Goal: Task Accomplishment & Management: Complete application form

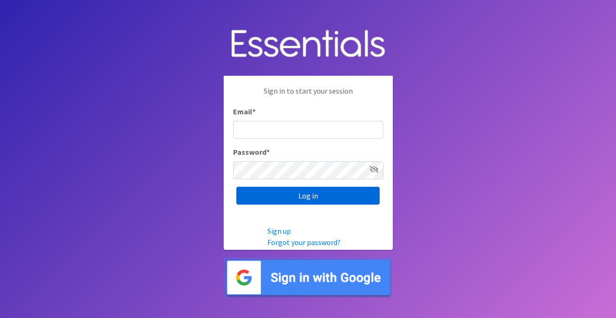
type input "[EMAIL_ADDRESS][DOMAIN_NAME]"
click at [312, 197] on input "Log in" at bounding box center [308, 196] width 143 height 18
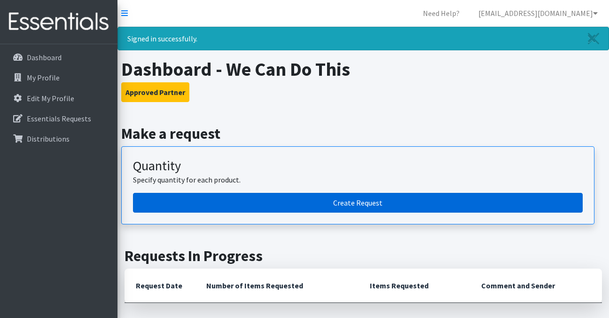
click at [347, 200] on link "Create Request" at bounding box center [358, 203] width 450 height 20
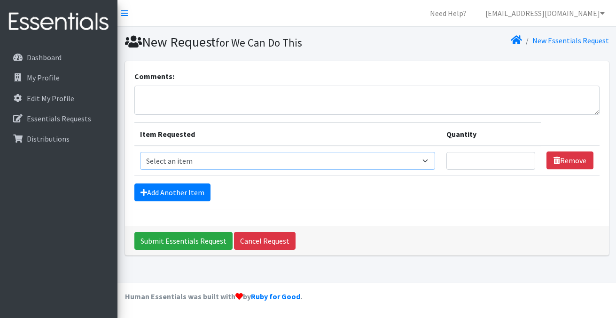
click at [420, 158] on select "Select an item Cleanse: Bar soap Clothing: Socks (list the # of pairs of socks …" at bounding box center [288, 161] width 296 height 18
select select "15546"
click at [140, 152] on select "Select an item Cleanse: Bar soap Clothing: Socks (list the # of pairs of socks …" at bounding box center [288, 161] width 296 height 18
click at [527, 159] on input "1" at bounding box center [491, 161] width 89 height 18
click at [527, 159] on input "2" at bounding box center [491, 161] width 89 height 18
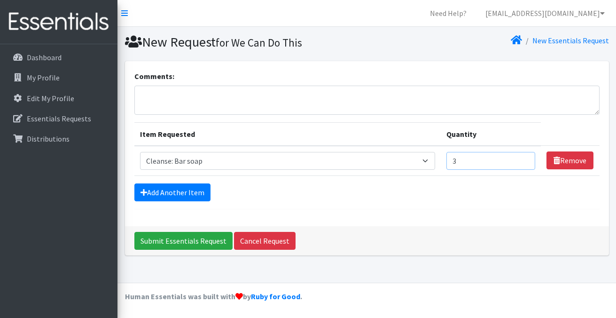
click at [527, 159] on input "3" at bounding box center [491, 161] width 89 height 18
click at [527, 159] on input "4" at bounding box center [491, 161] width 89 height 18
click at [527, 159] on input "5" at bounding box center [491, 161] width 89 height 18
click at [527, 159] on input "6" at bounding box center [491, 161] width 89 height 18
click at [527, 159] on input "7" at bounding box center [491, 161] width 89 height 18
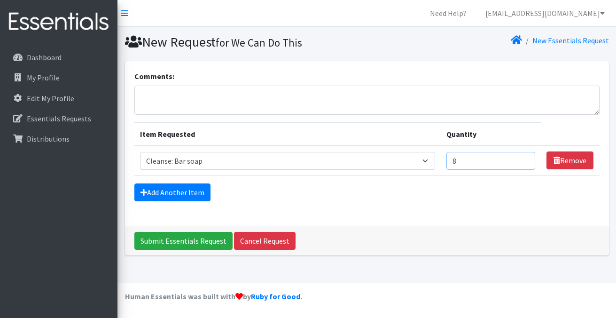
click at [527, 159] on input "8" at bounding box center [491, 161] width 89 height 18
click at [527, 159] on input "9" at bounding box center [491, 161] width 89 height 18
click at [527, 159] on input "10" at bounding box center [491, 161] width 89 height 18
click at [527, 159] on input "11" at bounding box center [491, 161] width 89 height 18
click at [527, 159] on input "12" at bounding box center [491, 161] width 89 height 18
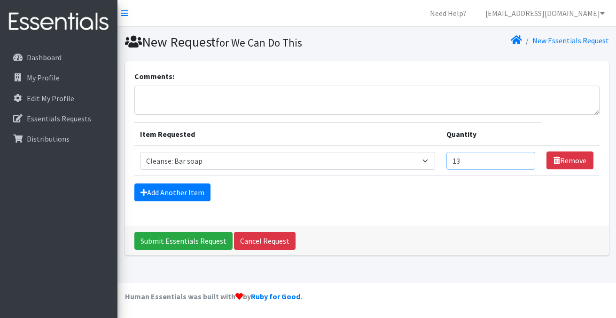
click at [527, 159] on input "13" at bounding box center [491, 161] width 89 height 18
click at [527, 159] on input "14" at bounding box center [491, 161] width 89 height 18
click at [527, 159] on input "15" at bounding box center [491, 161] width 89 height 18
click at [527, 159] on input "16" at bounding box center [491, 161] width 89 height 18
click at [527, 159] on input "17" at bounding box center [491, 161] width 89 height 18
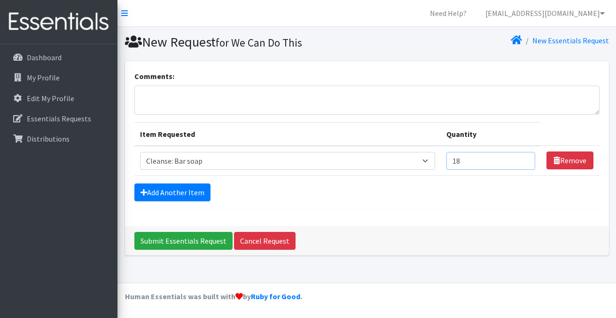
click at [527, 159] on input "18" at bounding box center [491, 161] width 89 height 18
click at [527, 159] on input "19" at bounding box center [491, 161] width 89 height 18
click at [527, 159] on input "20" at bounding box center [491, 161] width 89 height 18
click at [527, 159] on input "21" at bounding box center [491, 161] width 89 height 18
click at [527, 159] on input "22" at bounding box center [491, 161] width 89 height 18
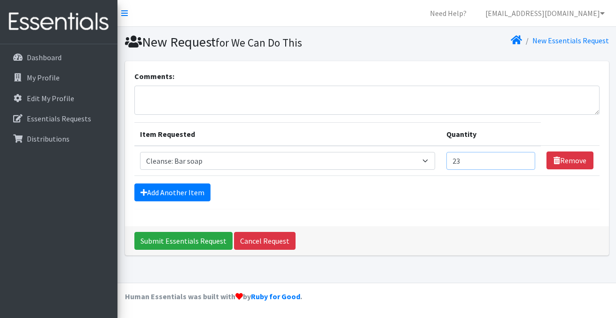
click at [527, 159] on input "23" at bounding box center [491, 161] width 89 height 18
click at [527, 159] on input "24" at bounding box center [491, 161] width 89 height 18
type input "25"
click at [527, 159] on input "25" at bounding box center [491, 161] width 89 height 18
click at [190, 194] on link "Add Another Item" at bounding box center [172, 192] width 76 height 18
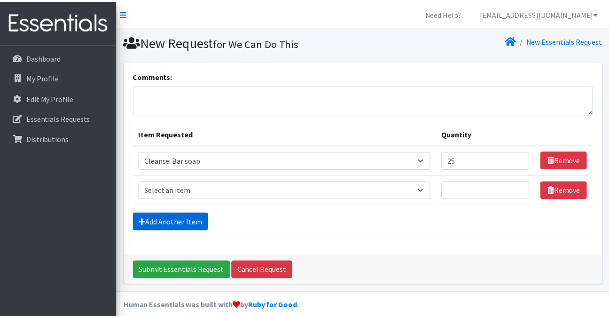
scroll to position [10, 0]
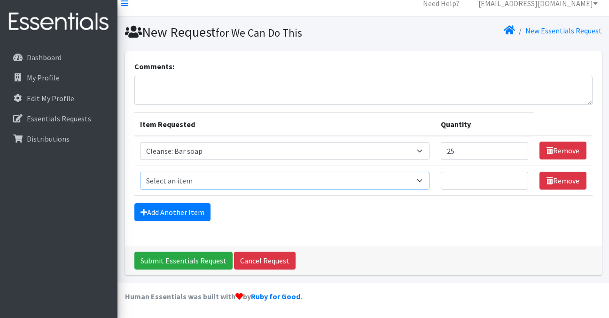
click at [241, 184] on select "Select an item Cleanse: Bar soap Clothing: Socks (list the # of pairs of socks …" at bounding box center [285, 181] width 290 height 18
select select "12029"
click at [140, 172] on select "Select an item Cleanse: Bar soap Clothing: Socks (list the # of pairs of socks …" at bounding box center [285, 181] width 290 height 18
click at [519, 180] on input "1" at bounding box center [485, 181] width 88 height 18
click at [519, 180] on input "2" at bounding box center [485, 181] width 88 height 18
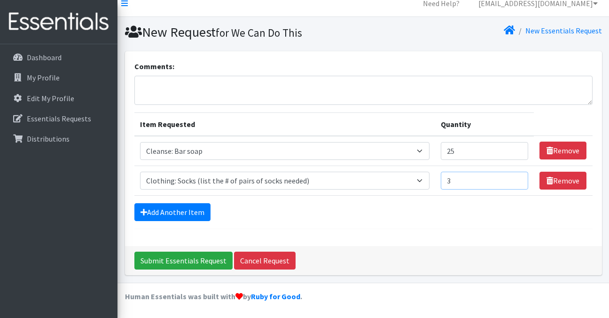
click at [519, 180] on input "3" at bounding box center [485, 181] width 88 height 18
click at [519, 180] on input "4" at bounding box center [485, 181] width 88 height 18
click at [519, 180] on input "5" at bounding box center [485, 181] width 88 height 18
click at [519, 180] on input "6" at bounding box center [485, 181] width 88 height 18
click at [519, 180] on input "7" at bounding box center [485, 181] width 88 height 18
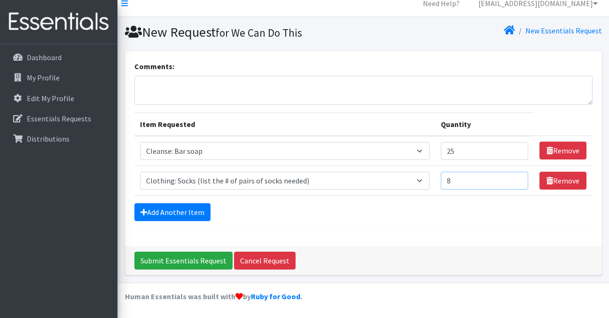
click at [519, 180] on input "8" at bounding box center [485, 181] width 88 height 18
click at [519, 180] on input "9" at bounding box center [485, 181] width 88 height 18
click at [519, 180] on input "10" at bounding box center [485, 181] width 88 height 18
click at [519, 180] on input "11" at bounding box center [485, 181] width 88 height 18
click at [519, 180] on input "12" at bounding box center [485, 181] width 88 height 18
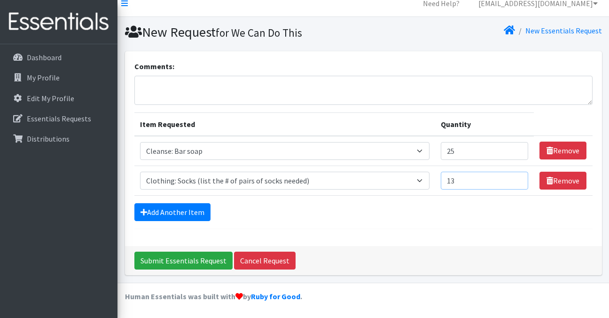
click at [519, 180] on input "13" at bounding box center [485, 181] width 88 height 18
click at [519, 180] on input "14" at bounding box center [485, 181] width 88 height 18
click at [519, 180] on input "15" at bounding box center [485, 181] width 88 height 18
click at [519, 180] on input "16" at bounding box center [485, 181] width 88 height 18
click at [519, 180] on input "17" at bounding box center [485, 181] width 88 height 18
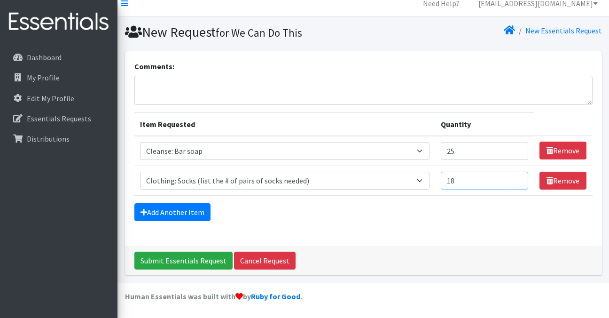
click at [519, 180] on input "18" at bounding box center [485, 181] width 88 height 18
click at [519, 180] on input "26" at bounding box center [485, 181] width 88 height 18
click at [519, 180] on input "27" at bounding box center [485, 181] width 88 height 18
click at [519, 180] on input "28" at bounding box center [485, 181] width 88 height 18
click at [519, 180] on input "29" at bounding box center [485, 181] width 88 height 18
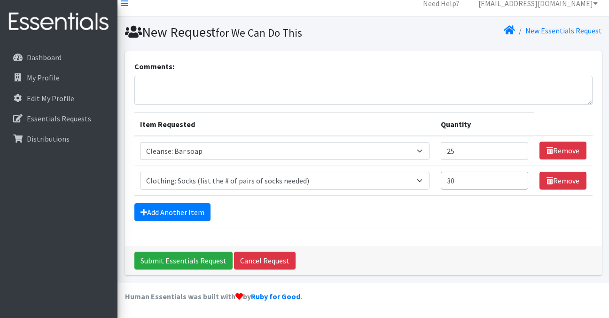
click at [519, 180] on input "30" at bounding box center [485, 181] width 88 height 18
click at [519, 180] on input "31" at bounding box center [485, 181] width 88 height 18
click at [519, 180] on input "32" at bounding box center [485, 181] width 88 height 18
click at [519, 180] on input "33" at bounding box center [485, 181] width 88 height 18
click at [519, 180] on input "34" at bounding box center [485, 181] width 88 height 18
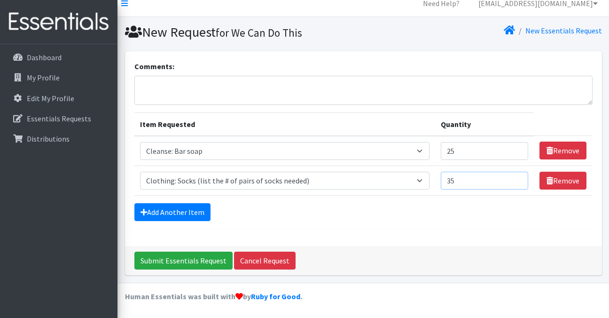
click at [519, 180] on input "35" at bounding box center [485, 181] width 88 height 18
click at [519, 180] on input "36" at bounding box center [485, 181] width 88 height 18
click at [519, 180] on input "37" at bounding box center [485, 181] width 88 height 18
click at [519, 180] on input "38" at bounding box center [485, 181] width 88 height 18
click at [519, 180] on input "39" at bounding box center [485, 181] width 88 height 18
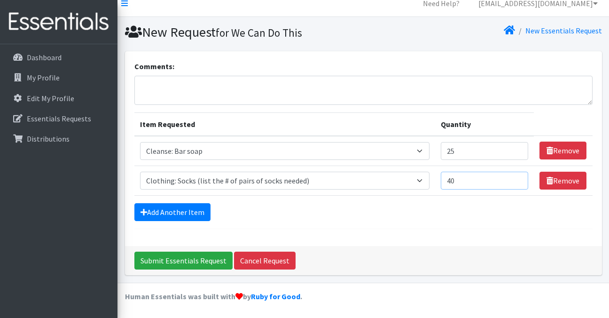
click at [519, 180] on input "40" at bounding box center [485, 181] width 88 height 18
click at [519, 180] on input "41" at bounding box center [485, 181] width 88 height 18
click at [519, 180] on input "42" at bounding box center [485, 181] width 88 height 18
click at [519, 180] on input "43" at bounding box center [485, 181] width 88 height 18
click at [519, 180] on input "44" at bounding box center [485, 181] width 88 height 18
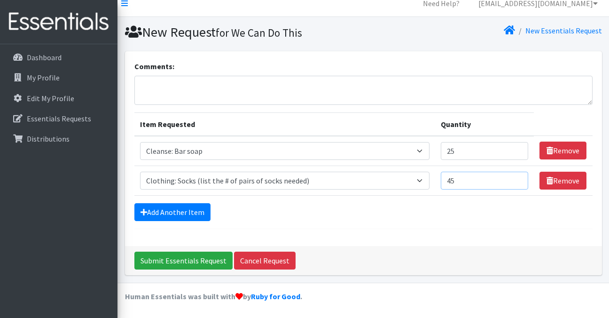
click at [519, 180] on input "45" at bounding box center [485, 181] width 88 height 18
click at [519, 180] on input "46" at bounding box center [485, 181] width 88 height 18
click at [519, 180] on input "47" at bounding box center [485, 181] width 88 height 18
click at [519, 180] on input "48" at bounding box center [485, 181] width 88 height 18
click at [519, 180] on input "49" at bounding box center [485, 181] width 88 height 18
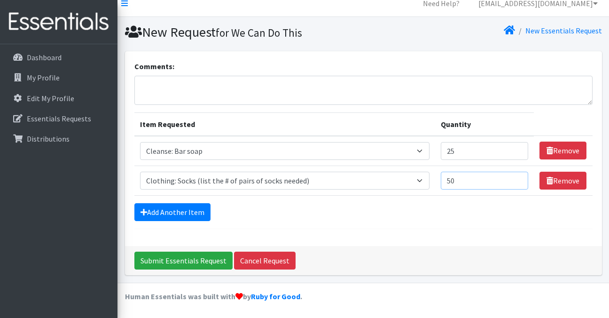
type input "50"
click at [519, 180] on input "50" at bounding box center [485, 181] width 88 height 18
click at [187, 214] on link "Add Another Item" at bounding box center [172, 212] width 76 height 18
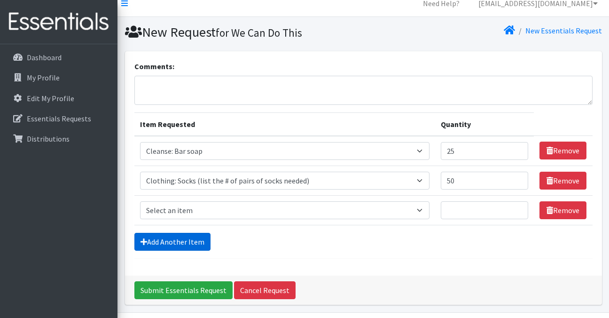
scroll to position [39, 0]
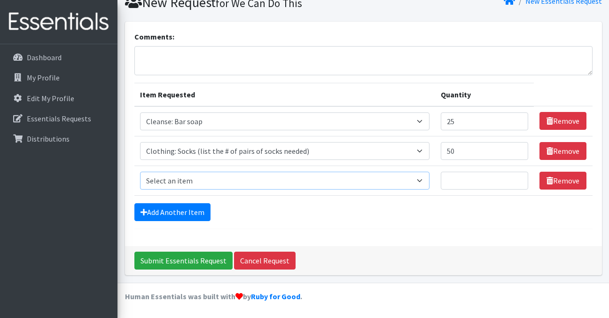
click at [418, 181] on select "Select an item Cleanse: Bar soap Clothing: Socks (list the # of pairs of socks …" at bounding box center [285, 181] width 290 height 18
select select "15550"
click at [140, 172] on select "Select an item Cleanse: Bar soap Clothing: Socks (list the # of pairs of socks …" at bounding box center [285, 181] width 290 height 18
click at [518, 181] on input "1" at bounding box center [485, 181] width 88 height 18
click at [518, 177] on input "2" at bounding box center [485, 181] width 88 height 18
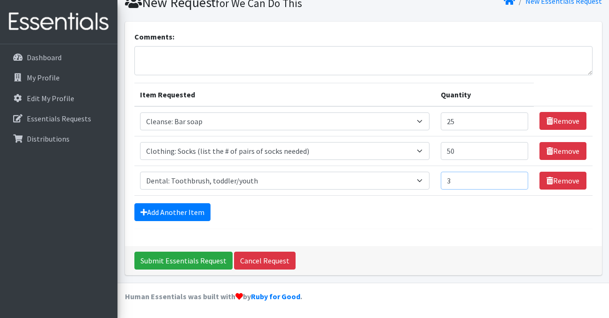
click at [518, 177] on input "3" at bounding box center [485, 181] width 88 height 18
click at [518, 177] on input "4" at bounding box center [485, 181] width 88 height 18
click at [518, 177] on input "5" at bounding box center [485, 181] width 88 height 18
click at [518, 177] on input "6" at bounding box center [485, 181] width 88 height 18
click at [518, 177] on input "7" at bounding box center [485, 181] width 88 height 18
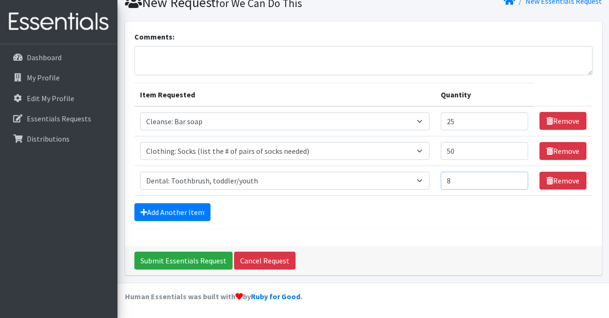
click at [518, 177] on input "8" at bounding box center [485, 181] width 88 height 18
click at [518, 177] on input "29" at bounding box center [485, 181] width 88 height 18
type input "30"
click at [518, 177] on input "30" at bounding box center [485, 181] width 88 height 18
click at [520, 121] on input "24" at bounding box center [485, 121] width 88 height 18
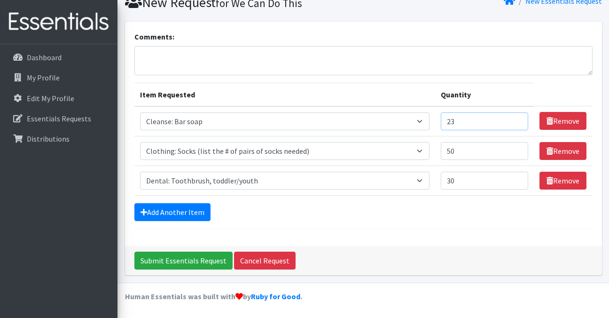
click at [520, 121] on input "23" at bounding box center [485, 121] width 88 height 18
click at [520, 121] on input "22" at bounding box center [485, 121] width 88 height 18
click at [520, 121] on input "21" at bounding box center [485, 121] width 88 height 18
click at [520, 121] on input "20" at bounding box center [485, 121] width 88 height 18
click at [520, 121] on input "19" at bounding box center [485, 121] width 88 height 18
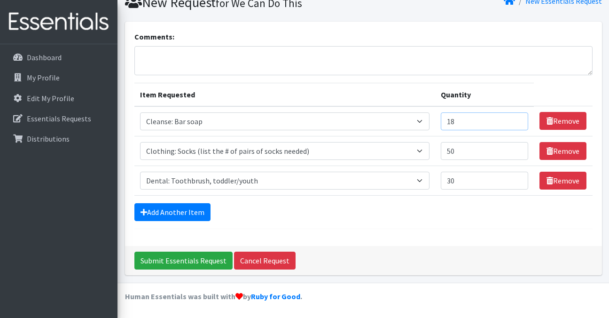
click at [520, 121] on input "18" at bounding box center [485, 121] width 88 height 18
click at [520, 125] on input "17" at bounding box center [485, 121] width 88 height 18
click at [520, 125] on input "16" at bounding box center [485, 121] width 88 height 18
click at [519, 120] on input "17" at bounding box center [485, 121] width 88 height 18
click at [519, 120] on input "18" at bounding box center [485, 121] width 88 height 18
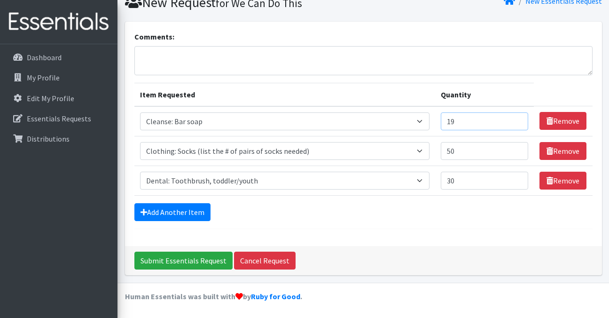
click at [519, 120] on input "19" at bounding box center [485, 121] width 88 height 18
click at [519, 120] on input "20" at bounding box center [485, 121] width 88 height 18
click at [519, 120] on input "21" at bounding box center [485, 121] width 88 height 18
click at [519, 120] on input "22" at bounding box center [485, 121] width 88 height 18
click at [519, 120] on input "23" at bounding box center [485, 121] width 88 height 18
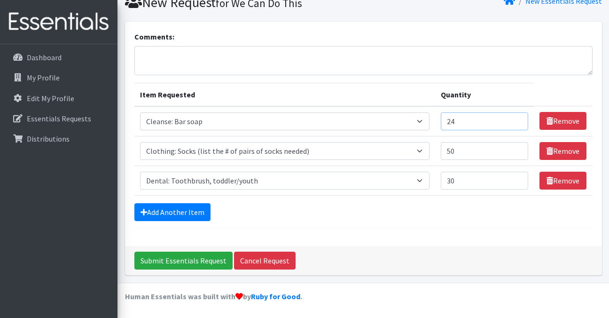
click at [519, 120] on input "24" at bounding box center [485, 121] width 88 height 18
type input "25"
click at [519, 120] on input "25" at bounding box center [485, 121] width 88 height 18
click at [186, 211] on link "Add Another Item" at bounding box center [172, 212] width 76 height 18
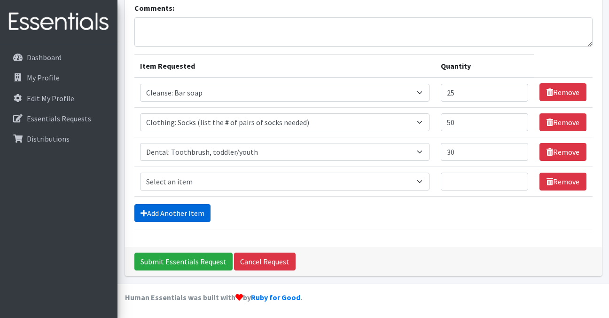
scroll to position [69, 0]
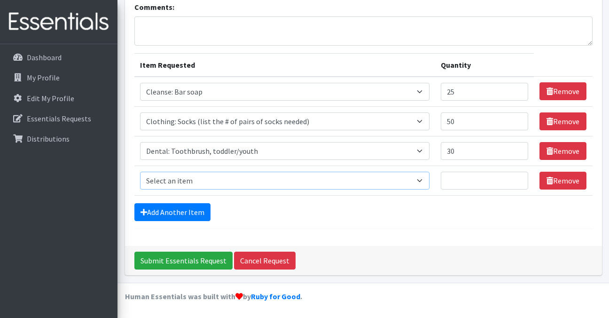
click at [256, 178] on select "Select an item Cleanse: Bar soap Clothing: Socks (list the # of pairs of socks …" at bounding box center [285, 181] width 290 height 18
select select "12011"
click at [140, 172] on select "Select an item Cleanse: Bar soap Clothing: Socks (list the # of pairs of socks …" at bounding box center [285, 181] width 290 height 18
click at [518, 176] on input "1" at bounding box center [485, 181] width 88 height 18
click at [518, 176] on input "2" at bounding box center [485, 181] width 88 height 18
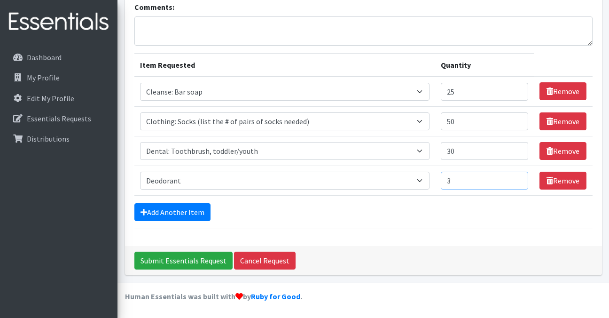
click at [518, 176] on input "3" at bounding box center [485, 181] width 88 height 18
click at [518, 176] on input "4" at bounding box center [485, 181] width 88 height 18
click at [518, 176] on input "5" at bounding box center [485, 181] width 88 height 18
click at [518, 176] on input "6" at bounding box center [485, 181] width 88 height 18
click at [518, 176] on input "7" at bounding box center [485, 181] width 88 height 18
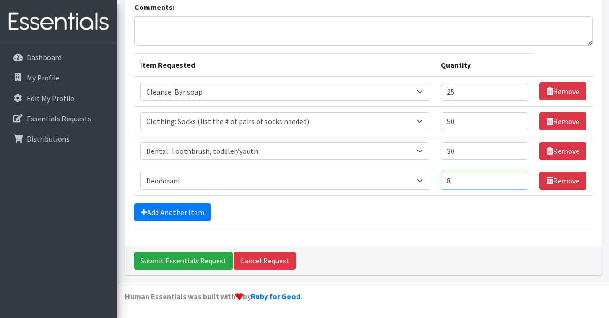
click at [518, 176] on input "8" at bounding box center [485, 181] width 88 height 18
click at [518, 176] on input "9" at bounding box center [485, 181] width 88 height 18
click at [518, 176] on input "10" at bounding box center [485, 181] width 88 height 18
click at [518, 176] on input "11" at bounding box center [485, 181] width 88 height 18
click at [518, 176] on input "12" at bounding box center [485, 181] width 88 height 18
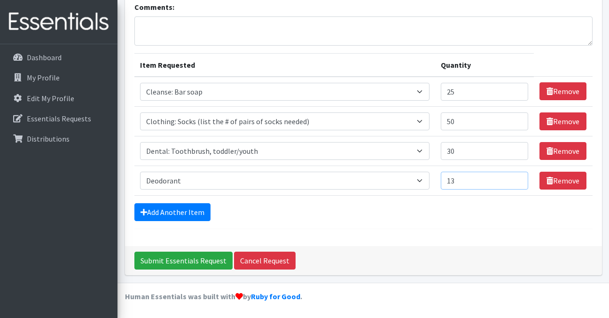
click at [518, 176] on input "13" at bounding box center [485, 181] width 88 height 18
click at [518, 176] on input "14" at bounding box center [485, 181] width 88 height 18
click at [518, 176] on input "15" at bounding box center [485, 181] width 88 height 18
click at [518, 176] on input "16" at bounding box center [485, 181] width 88 height 18
click at [518, 176] on input "19" at bounding box center [485, 181] width 88 height 18
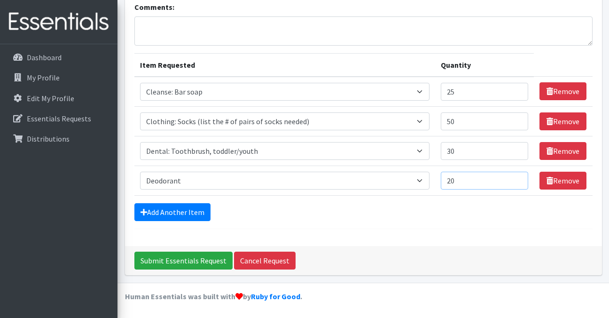
click at [518, 176] on input "20" at bounding box center [485, 181] width 88 height 18
click at [518, 176] on input "21" at bounding box center [485, 181] width 88 height 18
click at [518, 176] on input "24" at bounding box center [485, 181] width 88 height 18
click at [518, 176] on input "25" at bounding box center [485, 181] width 88 height 18
click at [518, 176] on input "26" at bounding box center [485, 181] width 88 height 18
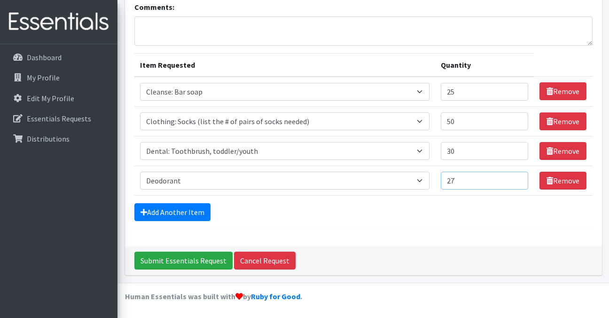
click at [518, 176] on input "27" at bounding box center [485, 181] width 88 height 18
click at [518, 176] on input "28" at bounding box center [485, 181] width 88 height 18
click at [518, 176] on input "29" at bounding box center [485, 181] width 88 height 18
type input "30"
click at [518, 176] on input "30" at bounding box center [485, 181] width 88 height 18
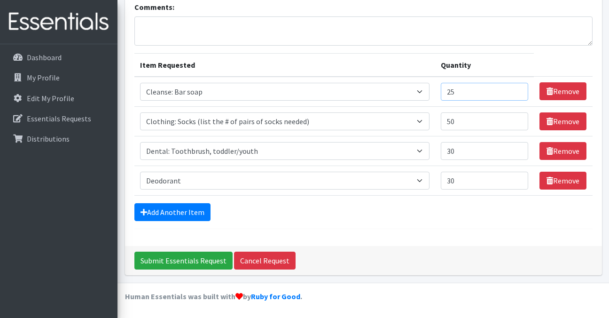
click at [523, 92] on input "25" at bounding box center [485, 92] width 88 height 18
click at [521, 90] on input "26" at bounding box center [485, 92] width 88 height 18
click at [521, 90] on input "27" at bounding box center [485, 92] width 88 height 18
click at [521, 90] on input "28" at bounding box center [485, 92] width 88 height 18
click at [521, 90] on input "29" at bounding box center [485, 92] width 88 height 18
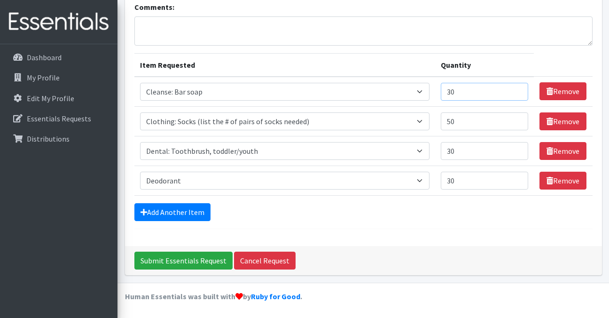
type input "30"
click at [521, 90] on input "30" at bounding box center [485, 92] width 88 height 18
click at [172, 215] on link "Add Another Item" at bounding box center [172, 212] width 76 height 18
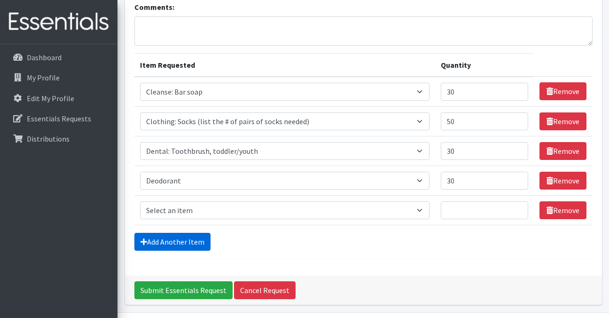
scroll to position [99, 0]
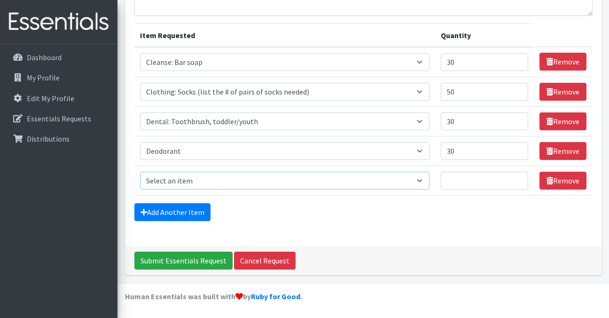
click at [218, 179] on select "Select an item Cleanse: Bar soap Clothing: Socks (list the # of pairs of socks …" at bounding box center [285, 181] width 290 height 18
select select "15544"
click at [140, 172] on select "Select an item Cleanse: Bar soap Clothing: Socks (list the # of pairs of socks …" at bounding box center [285, 181] width 290 height 18
click at [520, 178] on input "1" at bounding box center [485, 181] width 88 height 18
click at [520, 178] on input "2" at bounding box center [485, 181] width 88 height 18
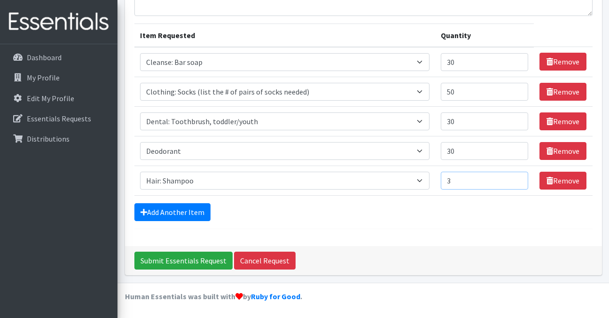
click at [520, 178] on input "3" at bounding box center [485, 181] width 88 height 18
click at [520, 178] on input "4" at bounding box center [485, 181] width 88 height 18
click at [520, 178] on input "5" at bounding box center [485, 181] width 88 height 18
click at [520, 178] on input "6" at bounding box center [485, 181] width 88 height 18
click at [520, 178] on input "7" at bounding box center [485, 181] width 88 height 18
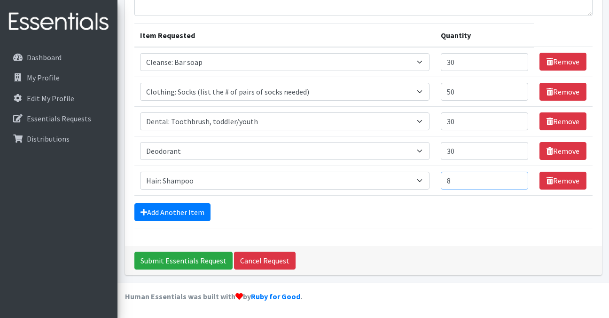
click at [520, 178] on input "8" at bounding box center [485, 181] width 88 height 18
click at [520, 178] on input "9" at bounding box center [485, 181] width 88 height 18
click at [520, 178] on input "10" at bounding box center [485, 181] width 88 height 18
click at [520, 178] on input "11" at bounding box center [485, 181] width 88 height 18
click at [520, 178] on input "12" at bounding box center [485, 181] width 88 height 18
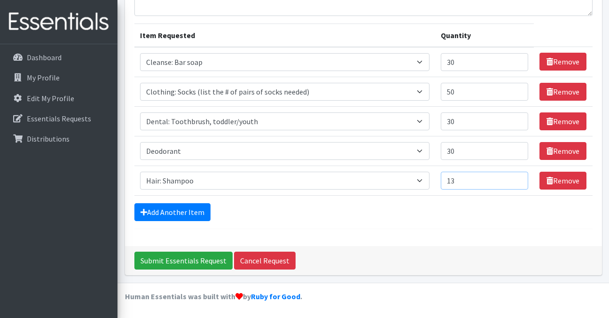
click at [520, 178] on input "13" at bounding box center [485, 181] width 88 height 18
click at [520, 178] on input "14" at bounding box center [485, 181] width 88 height 18
type input "15"
click at [520, 178] on input "15" at bounding box center [485, 181] width 88 height 18
click at [176, 214] on link "Add Another Item" at bounding box center [172, 212] width 76 height 18
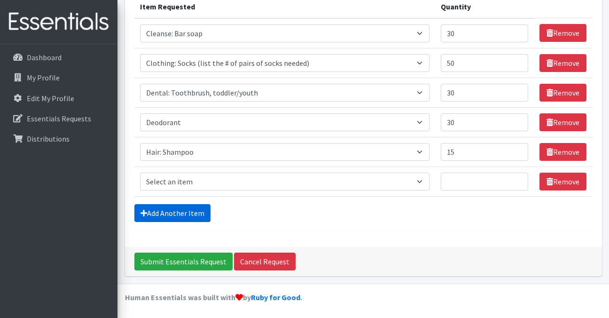
scroll to position [128, 0]
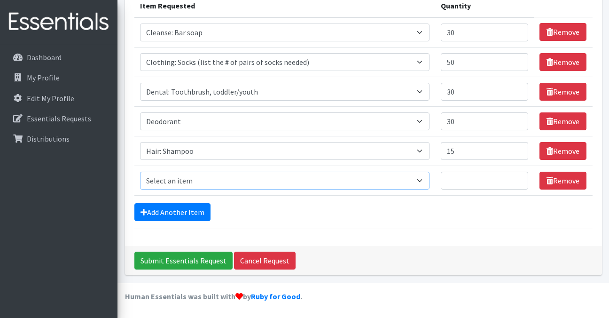
click at [199, 179] on select "Select an item Cleanse: Bar soap Clothing: Socks (list the # of pairs of socks …" at bounding box center [285, 181] width 290 height 18
select select "15543"
click at [140, 172] on select "Select an item Cleanse: Bar soap Clothing: Socks (list the # of pairs of socks …" at bounding box center [285, 181] width 290 height 18
click at [518, 182] on input "1" at bounding box center [485, 181] width 88 height 18
click at [518, 179] on input "2" at bounding box center [485, 181] width 88 height 18
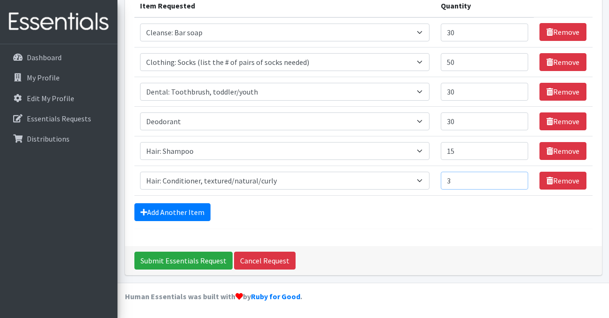
click at [518, 179] on input "3" at bounding box center [485, 181] width 88 height 18
click at [518, 179] on input "4" at bounding box center [485, 181] width 88 height 18
click at [518, 179] on input "5" at bounding box center [485, 181] width 88 height 18
click at [518, 179] on input "6" at bounding box center [485, 181] width 88 height 18
click at [518, 179] on input "7" at bounding box center [485, 181] width 88 height 18
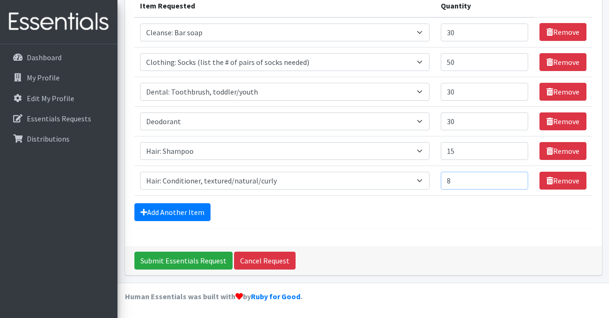
click at [518, 179] on input "8" at bounding box center [485, 181] width 88 height 18
click at [518, 179] on input "9" at bounding box center [485, 181] width 88 height 18
click at [518, 179] on input "10" at bounding box center [485, 181] width 88 height 18
click at [518, 179] on input "12" at bounding box center [485, 181] width 88 height 18
click at [518, 179] on input "13" at bounding box center [485, 181] width 88 height 18
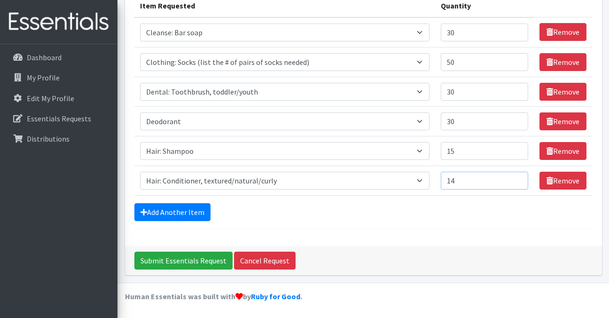
click at [518, 179] on input "14" at bounding box center [485, 181] width 88 height 18
click at [518, 179] on input "15" at bounding box center [485, 181] width 88 height 18
click at [518, 179] on input "16" at bounding box center [485, 181] width 88 height 18
click at [518, 179] on input "17" at bounding box center [485, 181] width 88 height 18
click at [518, 179] on input "18" at bounding box center [485, 181] width 88 height 18
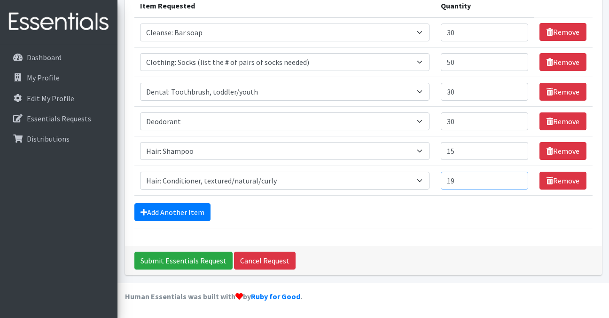
click at [518, 179] on input "19" at bounding box center [485, 181] width 88 height 18
click at [518, 179] on input "20" at bounding box center [485, 181] width 88 height 18
click at [518, 179] on input "21" at bounding box center [485, 181] width 88 height 18
type input "20"
click at [520, 185] on input "20" at bounding box center [485, 181] width 88 height 18
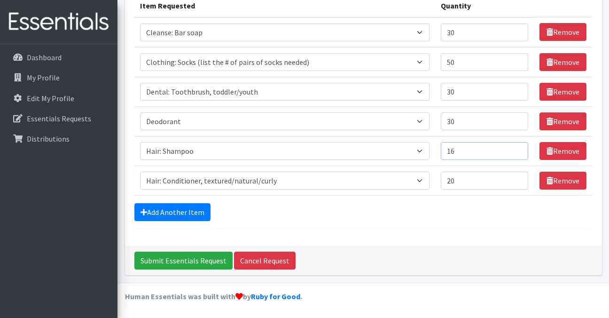
click at [519, 146] on input "16" at bounding box center [485, 151] width 88 height 18
click at [519, 146] on input "17" at bounding box center [485, 151] width 88 height 18
click at [519, 146] on input "18" at bounding box center [485, 151] width 88 height 18
click at [519, 146] on input "19" at bounding box center [485, 151] width 88 height 18
type input "20"
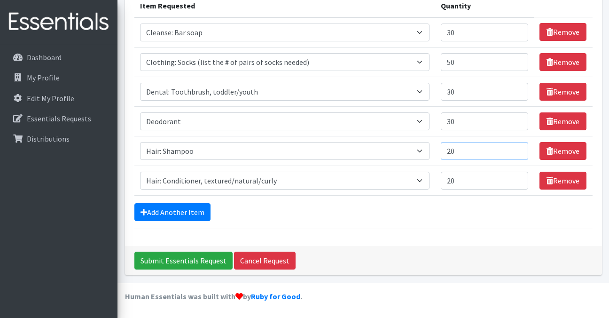
click at [519, 146] on input "20" at bounding box center [485, 151] width 88 height 18
click at [185, 214] on link "Add Another Item" at bounding box center [172, 212] width 76 height 18
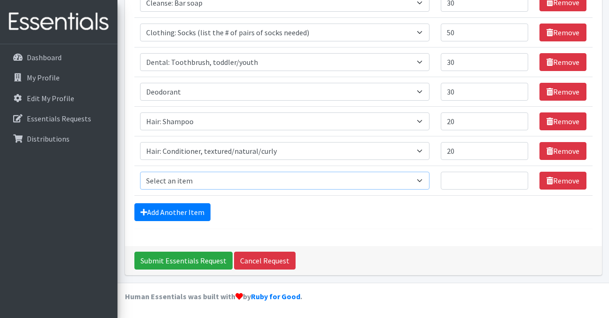
click at [236, 183] on select "Select an item Cleanse: Bar soap Clothing: Socks (list the # of pairs of socks …" at bounding box center [285, 181] width 290 height 18
select select "15113"
click at [140, 172] on select "Select an item Cleanse: Bar soap Clothing: Socks (list the # of pairs of socks …" at bounding box center [285, 181] width 290 height 18
click at [518, 180] on input "1" at bounding box center [485, 181] width 88 height 18
click at [518, 180] on input "2" at bounding box center [485, 181] width 88 height 18
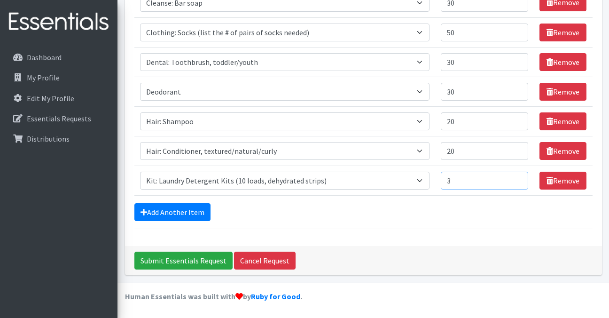
click at [518, 180] on input "3" at bounding box center [485, 181] width 88 height 18
click at [518, 180] on input "4" at bounding box center [485, 181] width 88 height 18
click at [518, 180] on input "5" at bounding box center [485, 181] width 88 height 18
click at [518, 180] on input "6" at bounding box center [485, 181] width 88 height 18
click at [518, 180] on input "7" at bounding box center [485, 181] width 88 height 18
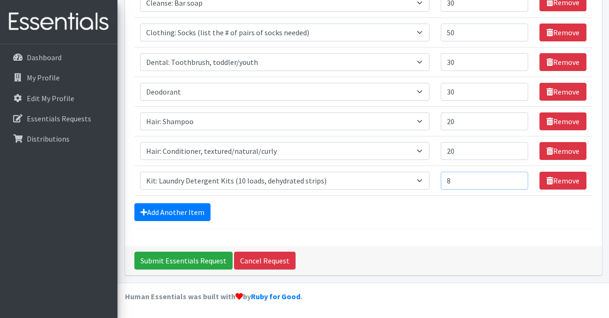
click at [518, 180] on input "8" at bounding box center [485, 181] width 88 height 18
click at [518, 180] on input "9" at bounding box center [485, 181] width 88 height 18
click at [518, 180] on input "10" at bounding box center [485, 181] width 88 height 18
click at [518, 180] on input "11" at bounding box center [485, 181] width 88 height 18
click at [518, 180] on input "12" at bounding box center [485, 181] width 88 height 18
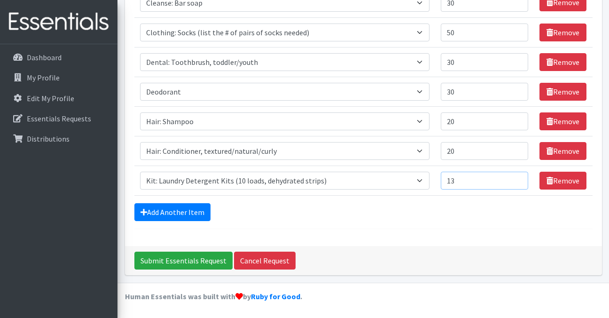
click at [518, 180] on input "13" at bounding box center [485, 181] width 88 height 18
click at [518, 180] on input "14" at bounding box center [485, 181] width 88 height 18
click at [518, 180] on input "15" at bounding box center [485, 181] width 88 height 18
click at [518, 180] on input "16" at bounding box center [485, 181] width 88 height 18
click at [518, 180] on input "17" at bounding box center [485, 181] width 88 height 18
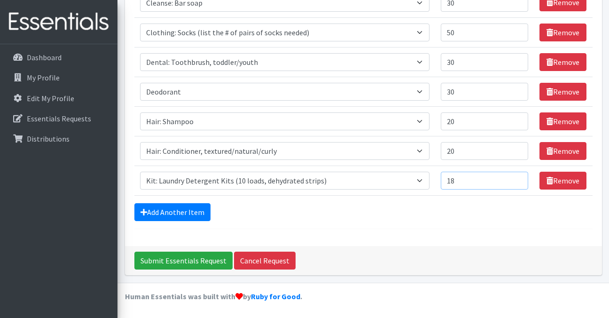
click at [518, 180] on input "18" at bounding box center [485, 181] width 88 height 18
click at [518, 180] on input "19" at bounding box center [485, 181] width 88 height 18
type input "20"
click at [518, 180] on input "20" at bounding box center [485, 181] width 88 height 18
click at [191, 212] on link "Add Another Item" at bounding box center [172, 212] width 76 height 18
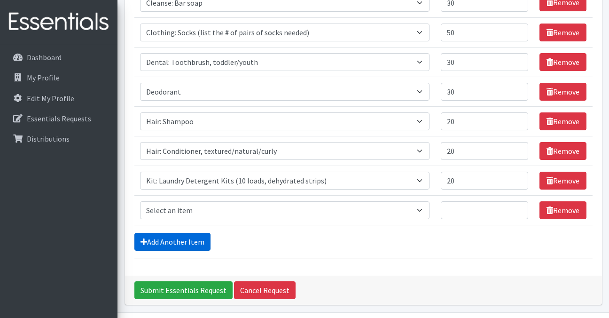
scroll to position [188, 0]
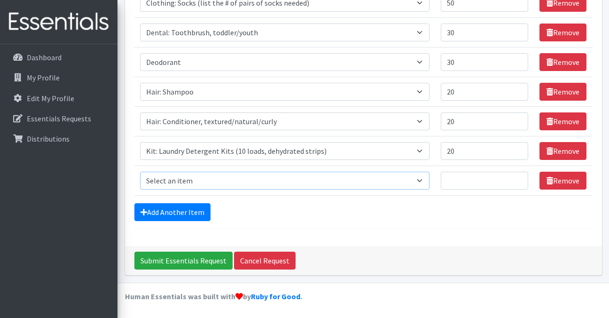
click at [301, 185] on select "Select an item Cleanse: Bar soap Clothing: Socks (list the # of pairs of socks …" at bounding box center [285, 181] width 290 height 18
select select "15548"
click at [140, 172] on select "Select an item Cleanse: Bar soap Clothing: Socks (list the # of pairs of socks …" at bounding box center [285, 181] width 290 height 18
click at [520, 180] on input "1" at bounding box center [485, 181] width 88 height 18
click at [520, 180] on input "2" at bounding box center [485, 181] width 88 height 18
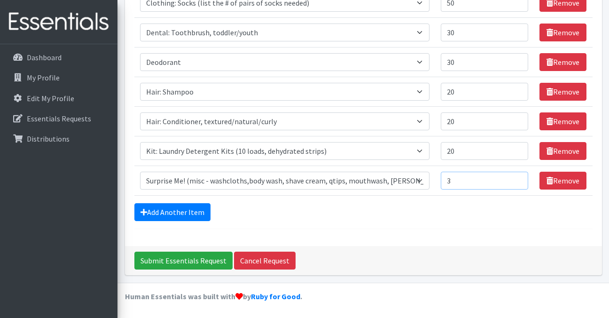
click at [520, 180] on input "3" at bounding box center [485, 181] width 88 height 18
click at [520, 180] on input "4" at bounding box center [485, 181] width 88 height 18
click at [520, 180] on input "5" at bounding box center [485, 181] width 88 height 18
click at [520, 180] on input "6" at bounding box center [485, 181] width 88 height 18
click at [520, 180] on input "7" at bounding box center [485, 181] width 88 height 18
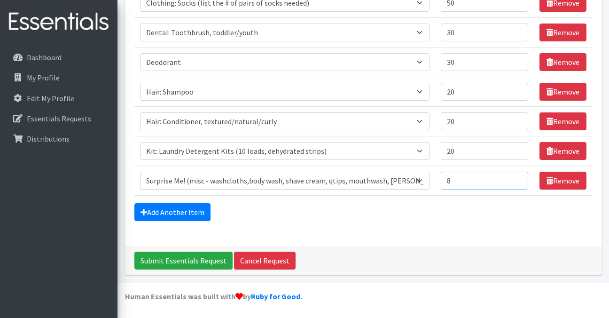
click at [520, 180] on input "8" at bounding box center [485, 181] width 88 height 18
click at [520, 180] on input "9" at bounding box center [485, 181] width 88 height 18
click at [520, 180] on input "10" at bounding box center [485, 181] width 88 height 18
click at [520, 180] on input "11" at bounding box center [485, 181] width 88 height 18
click at [520, 180] on input "12" at bounding box center [485, 181] width 88 height 18
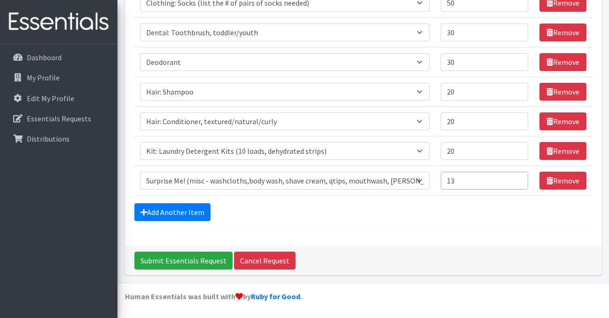
click at [520, 180] on input "13" at bounding box center [485, 181] width 88 height 18
click at [520, 180] on input "14" at bounding box center [485, 181] width 88 height 18
click at [520, 180] on input "15" at bounding box center [485, 181] width 88 height 18
click at [520, 180] on input "16" at bounding box center [485, 181] width 88 height 18
click at [520, 180] on input "17" at bounding box center [485, 181] width 88 height 18
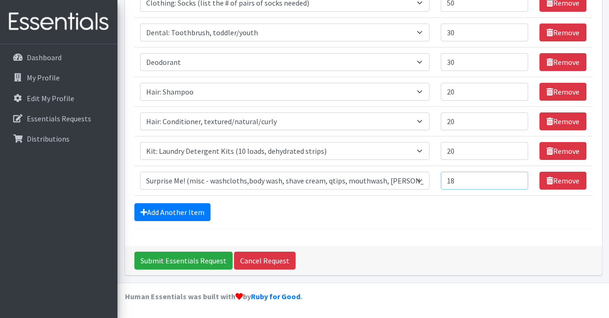
click at [520, 180] on input "18" at bounding box center [485, 181] width 88 height 18
click at [520, 180] on input "19" at bounding box center [485, 181] width 88 height 18
type input "20"
click at [520, 180] on input "20" at bounding box center [485, 181] width 88 height 18
click at [193, 210] on link "Add Another Item" at bounding box center [172, 212] width 76 height 18
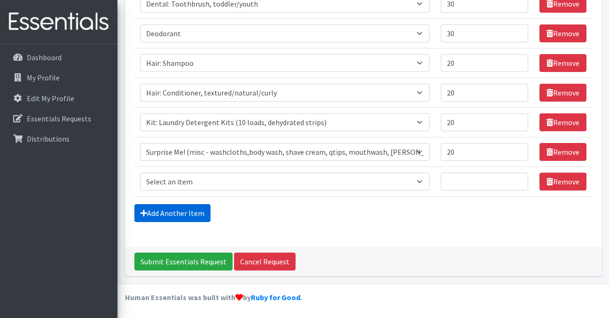
scroll to position [217, 0]
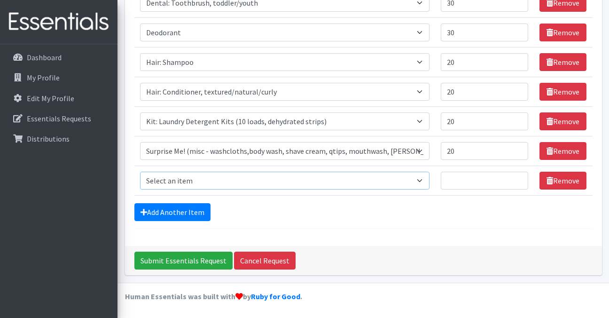
click at [274, 180] on select "Select an item Cleanse: Bar soap Clothing: Socks (list the # of pairs of socks …" at bounding box center [285, 181] width 290 height 18
select select "14896"
click at [140, 172] on select "Select an item Cleanse: Bar soap Clothing: Socks (list the # of pairs of socks …" at bounding box center [285, 181] width 290 height 18
click at [520, 179] on input "1" at bounding box center [485, 181] width 88 height 18
click at [520, 179] on input "2" at bounding box center [485, 181] width 88 height 18
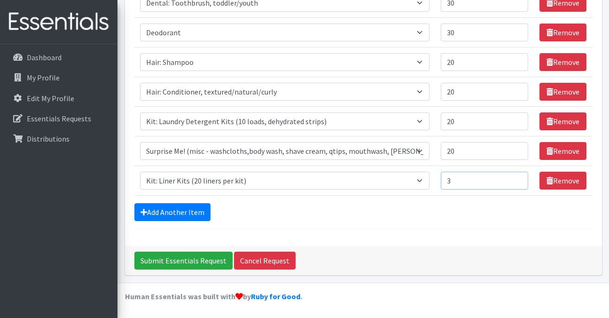
click at [520, 179] on input "3" at bounding box center [485, 181] width 88 height 18
click at [520, 179] on input "4" at bounding box center [485, 181] width 88 height 18
click at [520, 179] on input "5" at bounding box center [485, 181] width 88 height 18
click at [520, 179] on input "6" at bounding box center [485, 181] width 88 height 18
click at [520, 179] on input "7" at bounding box center [485, 181] width 88 height 18
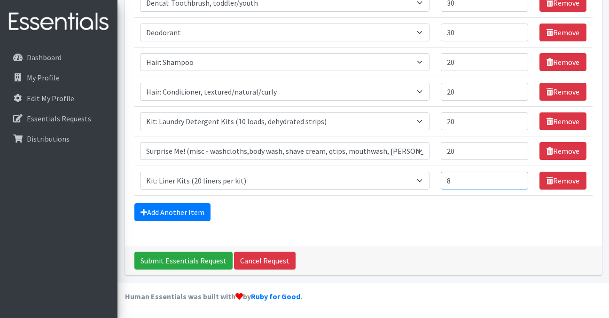
click at [520, 179] on input "8" at bounding box center [485, 181] width 88 height 18
click at [520, 179] on input "9" at bounding box center [485, 181] width 88 height 18
click at [520, 179] on input "10" at bounding box center [485, 181] width 88 height 18
click at [520, 179] on input "11" at bounding box center [485, 181] width 88 height 18
click at [520, 179] on input "12" at bounding box center [485, 181] width 88 height 18
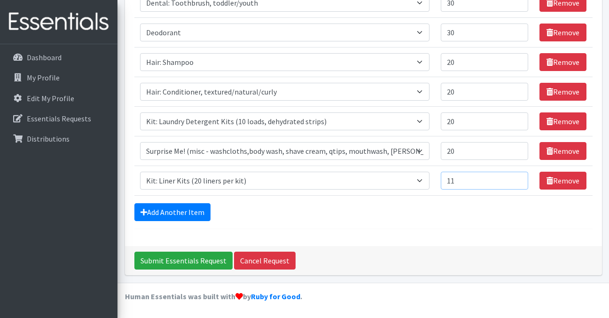
click at [518, 182] on input "11" at bounding box center [485, 181] width 88 height 18
type input "10"
click at [518, 182] on input "10" at bounding box center [485, 181] width 88 height 18
click at [190, 214] on link "Add Another Item" at bounding box center [172, 212] width 76 height 18
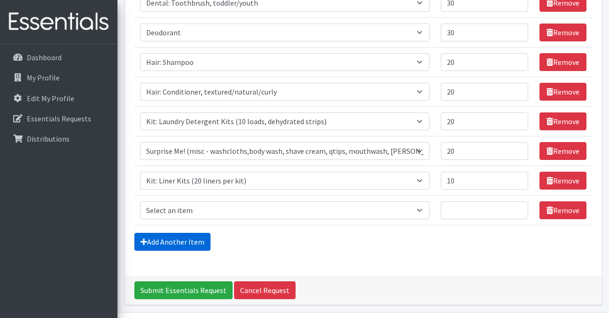
scroll to position [247, 0]
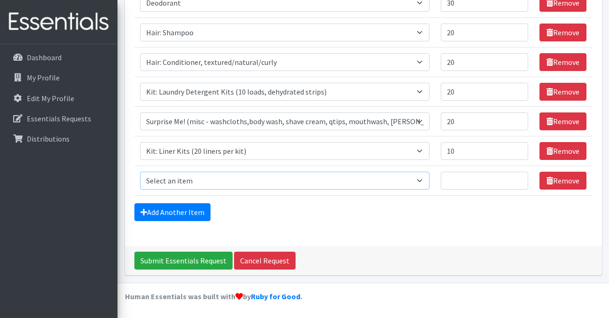
click at [247, 180] on select "Select an item Cleanse: Bar soap Clothing: Socks (list the # of pairs of socks …" at bounding box center [285, 181] width 290 height 18
select select "15549"
click at [140, 172] on select "Select an item Cleanse: Bar soap Clothing: Socks (list the # of pairs of socks …" at bounding box center [285, 181] width 290 height 18
click at [518, 177] on input "1" at bounding box center [485, 181] width 88 height 18
click at [518, 177] on input "2" at bounding box center [485, 181] width 88 height 18
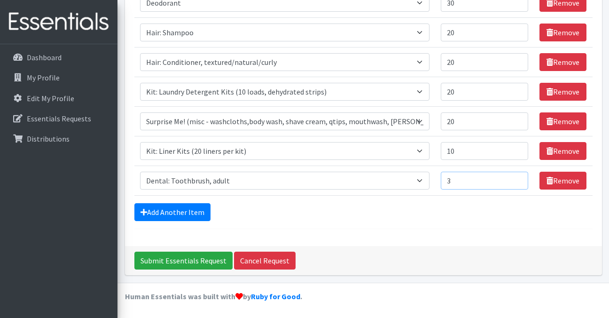
click at [518, 177] on input "3" at bounding box center [485, 181] width 88 height 18
click at [518, 177] on input "4" at bounding box center [485, 181] width 88 height 18
click at [518, 177] on input "5" at bounding box center [485, 181] width 88 height 18
click at [518, 177] on input "6" at bounding box center [485, 181] width 88 height 18
click at [518, 177] on input "7" at bounding box center [485, 181] width 88 height 18
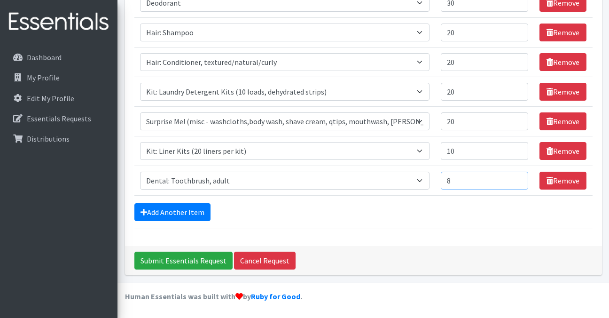
click at [518, 177] on input "8" at bounding box center [485, 181] width 88 height 18
click at [518, 177] on input "9" at bounding box center [485, 181] width 88 height 18
type input "10"
click at [518, 177] on input "10" at bounding box center [485, 181] width 88 height 18
click at [184, 215] on link "Add Another Item" at bounding box center [172, 212] width 76 height 18
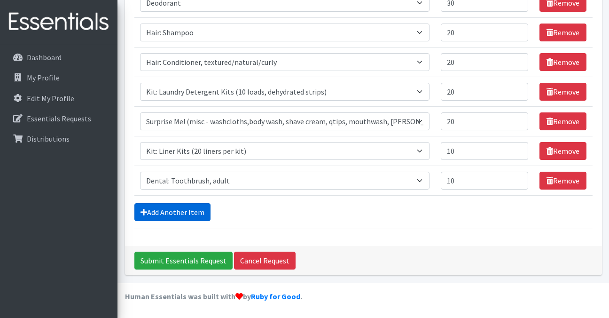
scroll to position [276, 0]
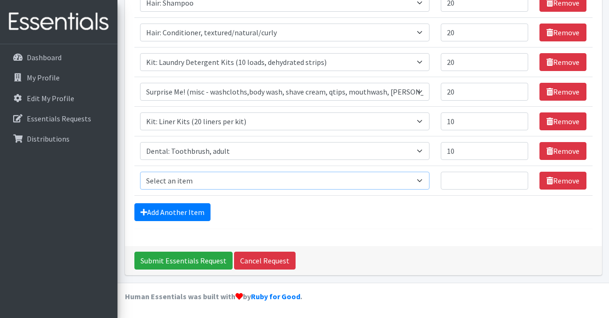
click at [235, 181] on select "Select an item Cleanse: Bar soap Clothing: Socks (list the # of pairs of socks …" at bounding box center [285, 181] width 290 height 18
select select "15543"
click at [140, 172] on select "Select an item Cleanse: Bar soap Clothing: Socks (list the # of pairs of socks …" at bounding box center [285, 181] width 290 height 18
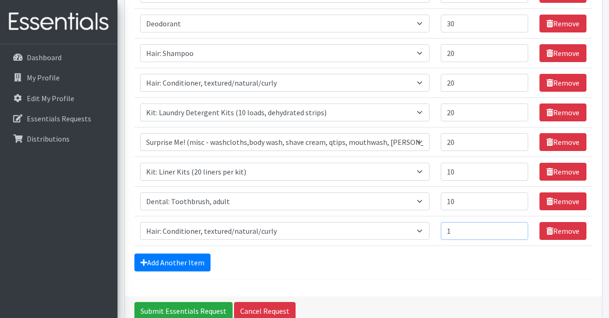
click at [519, 229] on input "1" at bounding box center [485, 231] width 88 height 18
click at [519, 229] on input "2" at bounding box center [485, 231] width 88 height 18
click at [519, 229] on input "3" at bounding box center [485, 231] width 88 height 18
click at [519, 229] on input "4" at bounding box center [485, 231] width 88 height 18
click at [519, 229] on input "5" at bounding box center [485, 231] width 88 height 18
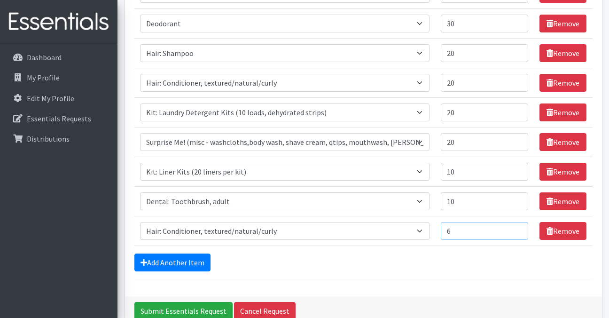
click at [519, 229] on input "6" at bounding box center [485, 231] width 88 height 18
click at [519, 229] on input "7" at bounding box center [485, 231] width 88 height 18
click at [519, 229] on input "8" at bounding box center [485, 231] width 88 height 18
click at [519, 229] on input "9" at bounding box center [485, 231] width 88 height 18
click at [519, 229] on input "10" at bounding box center [485, 231] width 88 height 18
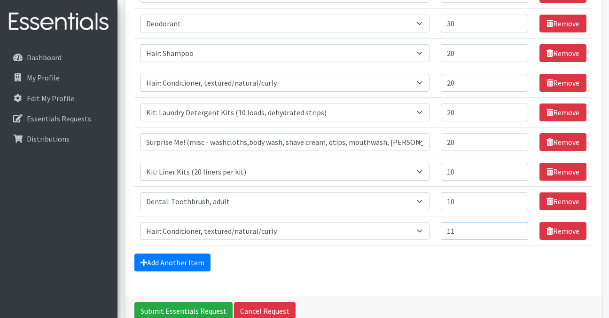
click at [519, 229] on input "11" at bounding box center [485, 231] width 88 height 18
click at [519, 229] on input "12" at bounding box center [485, 231] width 88 height 18
click at [519, 229] on input "13" at bounding box center [485, 231] width 88 height 18
click at [519, 229] on input "14" at bounding box center [485, 231] width 88 height 18
click at [519, 229] on input "15" at bounding box center [485, 231] width 88 height 18
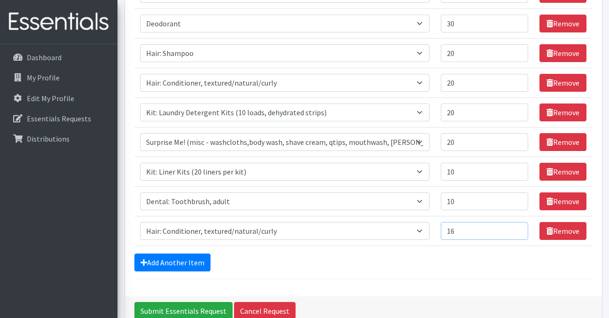
click at [519, 229] on input "16" at bounding box center [485, 231] width 88 height 18
click at [519, 229] on input "17" at bounding box center [485, 231] width 88 height 18
click at [519, 229] on input "18" at bounding box center [485, 231] width 88 height 18
click at [519, 229] on input "19" at bounding box center [485, 231] width 88 height 18
type input "20"
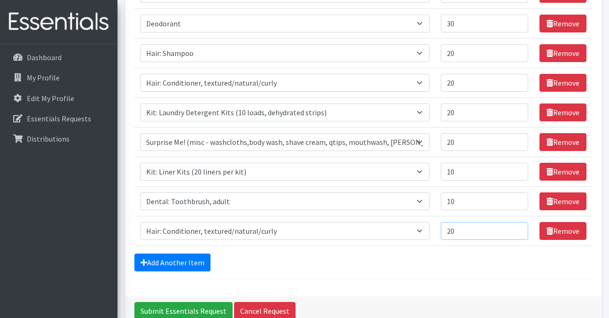
click at [519, 229] on input "20" at bounding box center [485, 231] width 88 height 18
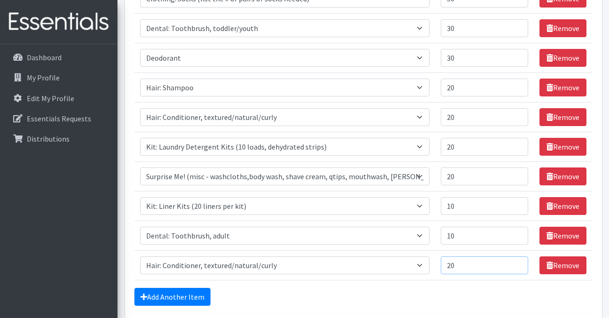
scroll to position [276, 0]
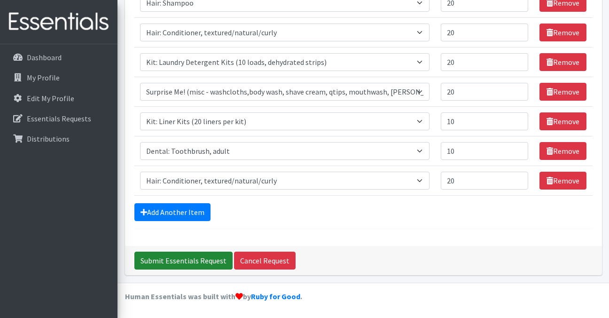
click at [188, 260] on input "Submit Essentials Request" at bounding box center [183, 261] width 98 height 18
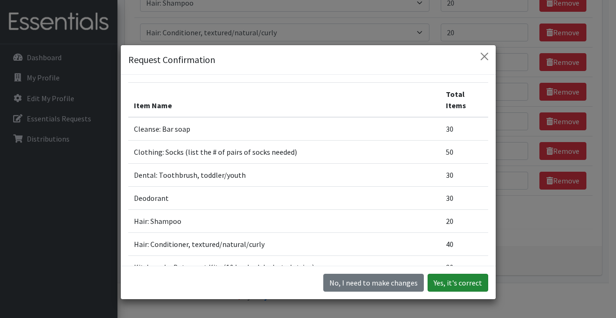
click at [459, 284] on button "Yes, it's correct" at bounding box center [458, 283] width 61 height 18
